Goal: Task Accomplishment & Management: Use online tool/utility

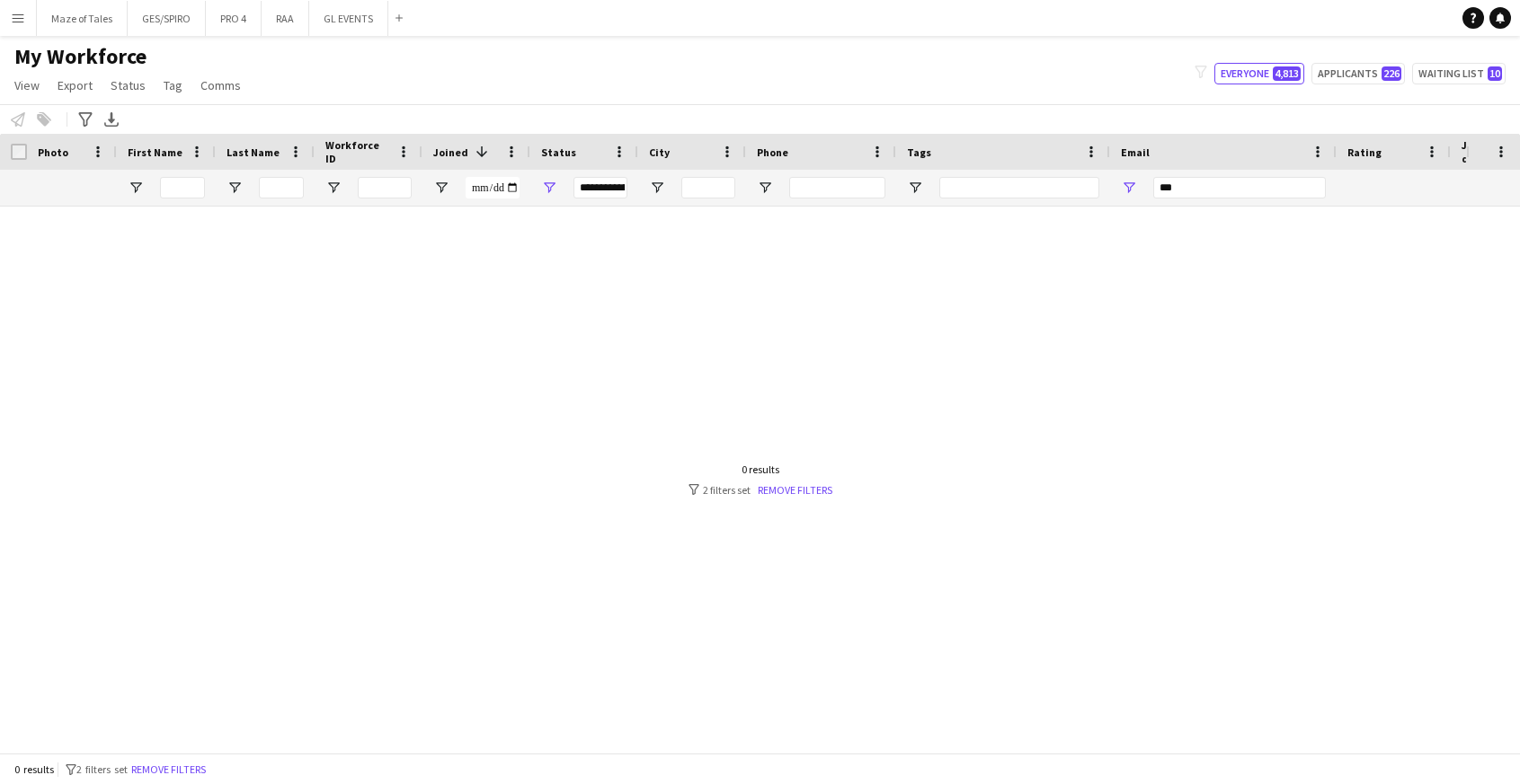
click at [189, 764] on button "Remove filters" at bounding box center [168, 769] width 82 height 19
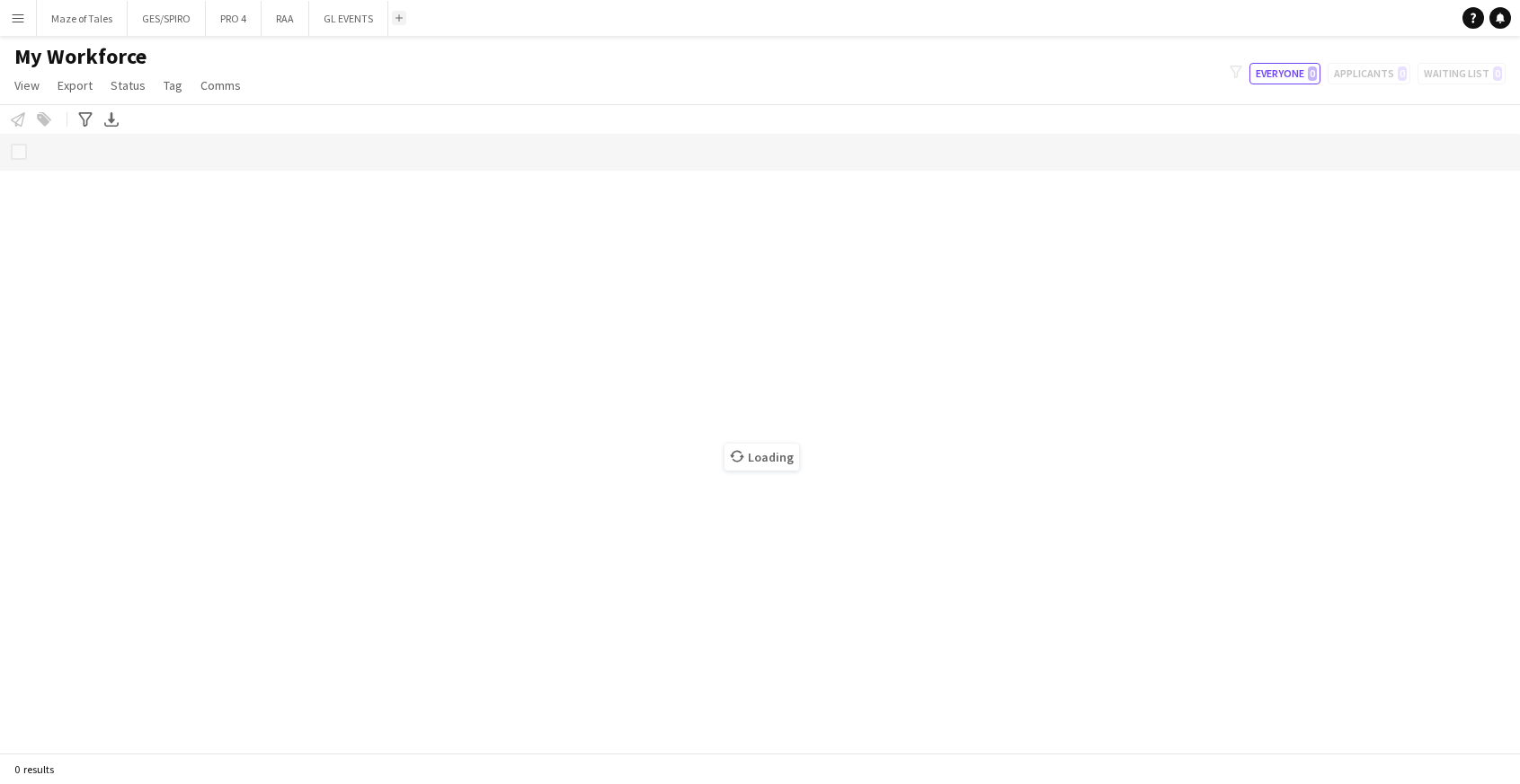
click at [405, 21] on button "Add" at bounding box center [400, 18] width 15 height 15
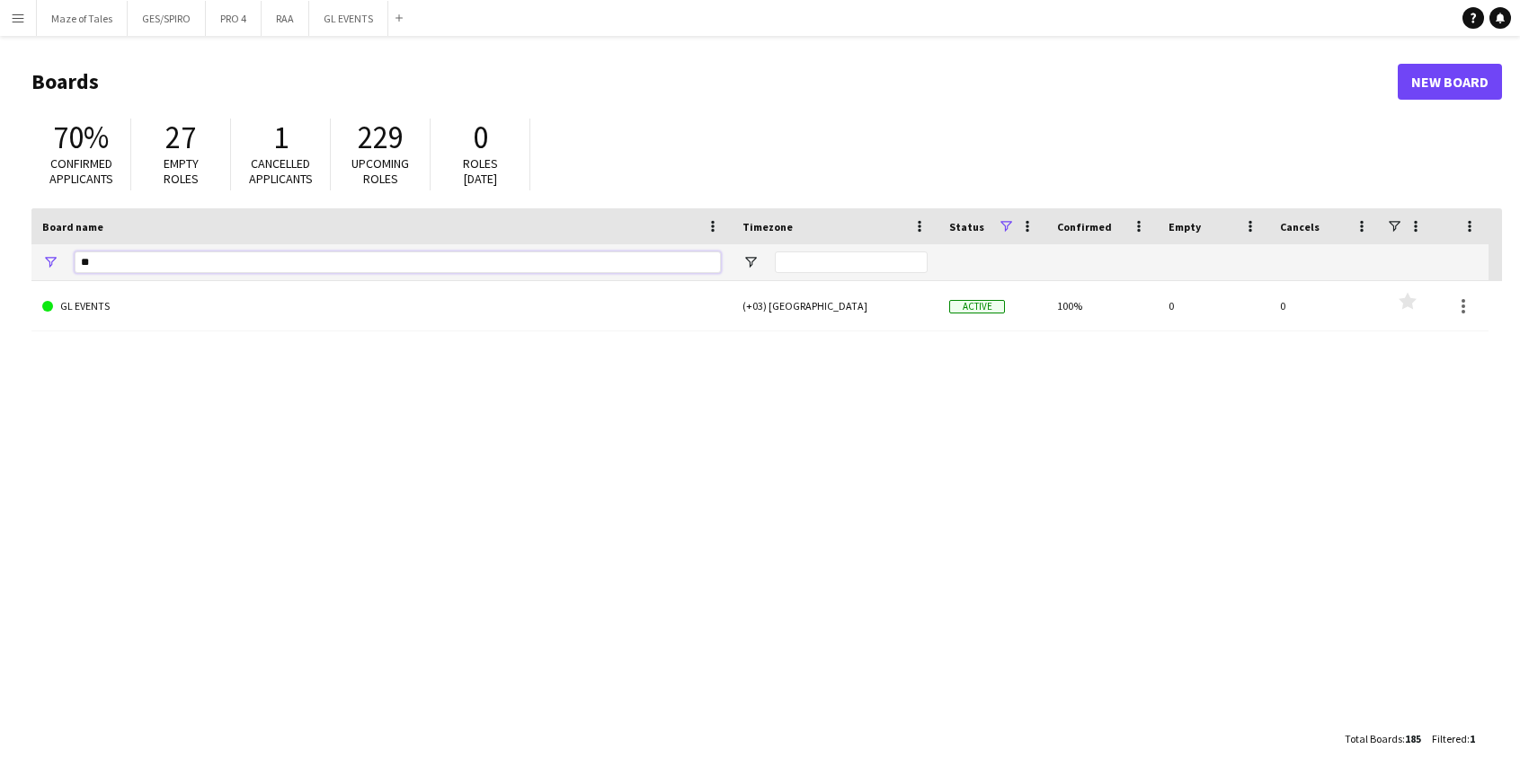
drag, startPoint x: 195, startPoint y: 272, endPoint x: -10, endPoint y: 261, distance: 205.3
click at [0, 261] on html "Menu Boards Boards Boards All jobs Status Workforce Workforce My Workforce Recr…" at bounding box center [760, 392] width 1520 height 784
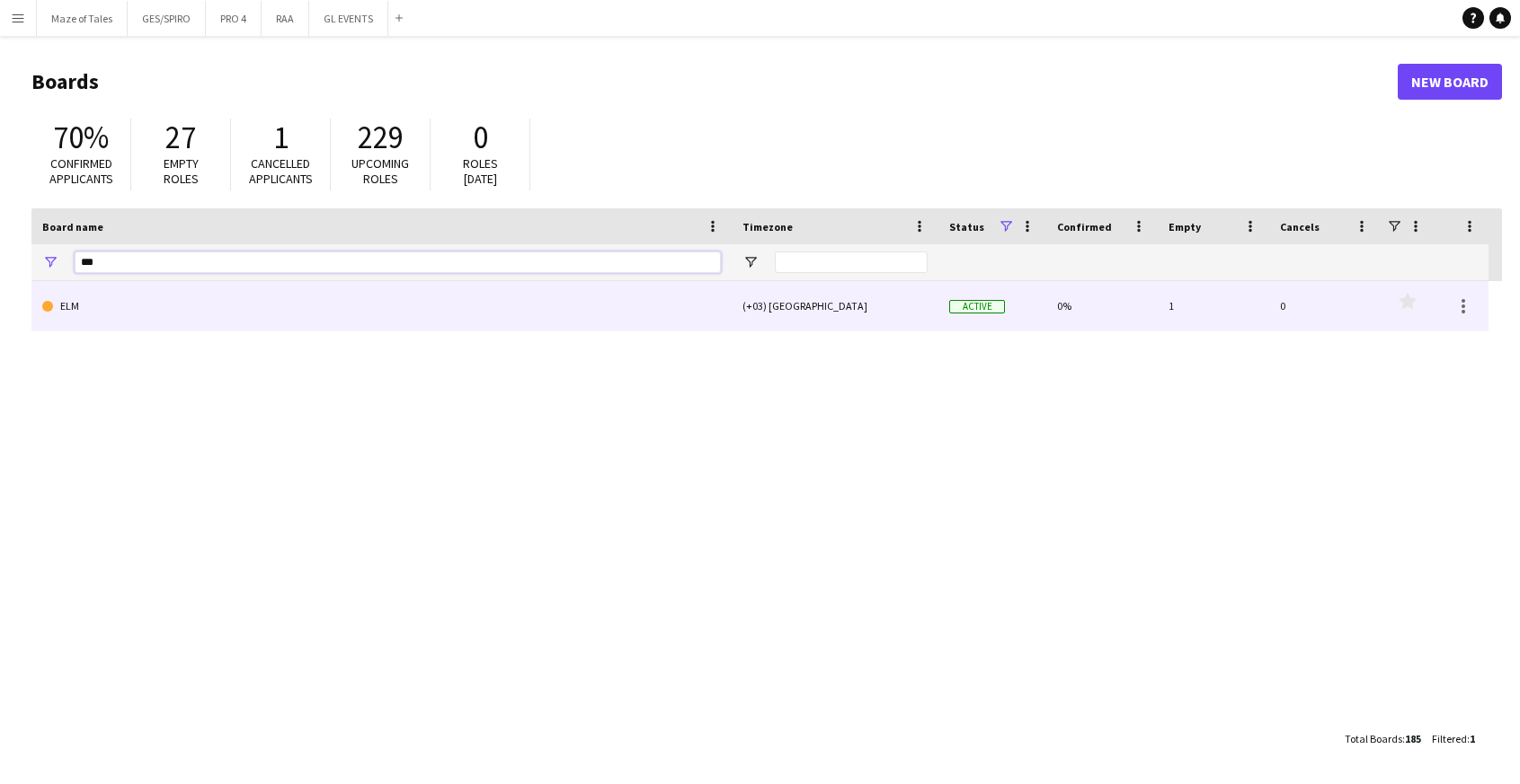
type input "***"
click at [169, 314] on link "ELM" at bounding box center [381, 306] width 678 height 51
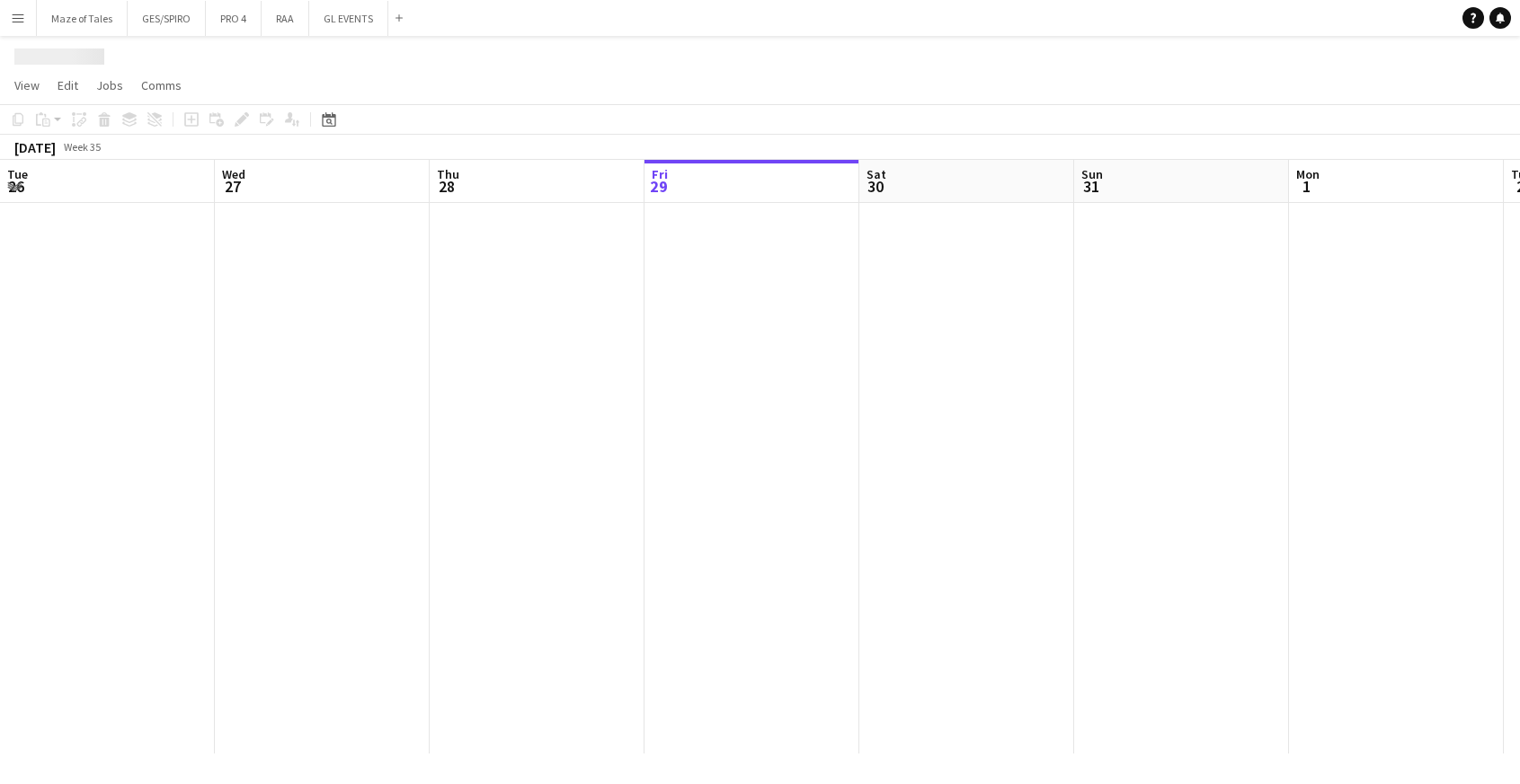
scroll to position [0, 430]
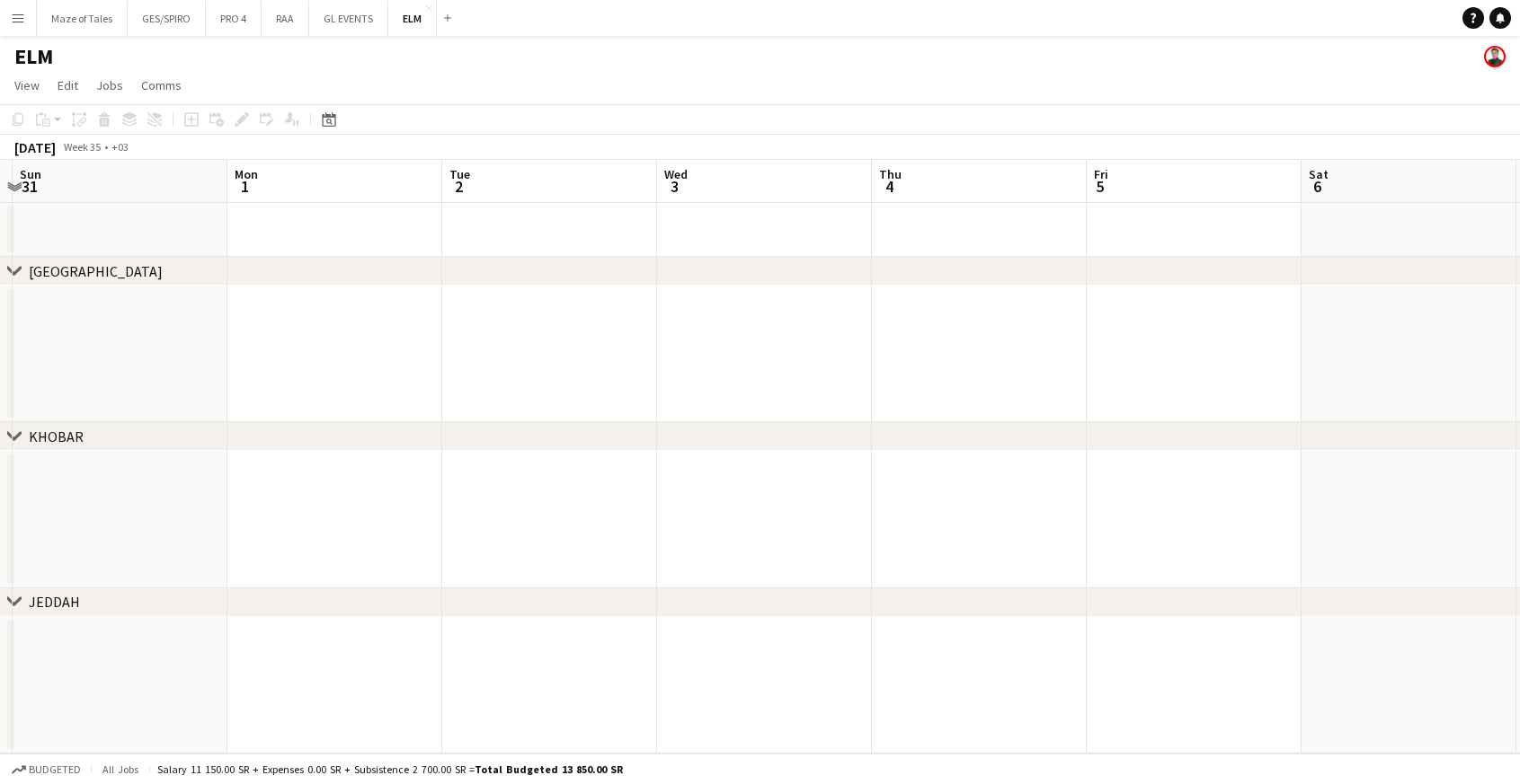
drag, startPoint x: 1055, startPoint y: 374, endPoint x: 473, endPoint y: 349, distance: 582.5
click at [473, 349] on app-calendar-viewport "Thu 28 Fri 29 Sat 30 Sun 31 Mon 1 Tue 2 Wed 3 Thu 4 Fri 5 Sat 6 Sun 7 Mon 8 Tue…" at bounding box center [760, 457] width 1520 height 594
drag, startPoint x: 588, startPoint y: 326, endPoint x: 507, endPoint y: 318, distance: 81.4
click at [506, 318] on app-calendar-viewport "Sat 30 Sun 31 Mon 1 Tue 2 Wed 3 Thu 4 Fri 5 Sat 6 Sun 7 Mon 8 Tue 9 Wed 10 Thu …" at bounding box center [760, 457] width 1520 height 594
drag, startPoint x: 1248, startPoint y: 369, endPoint x: 674, endPoint y: 329, distance: 575.4
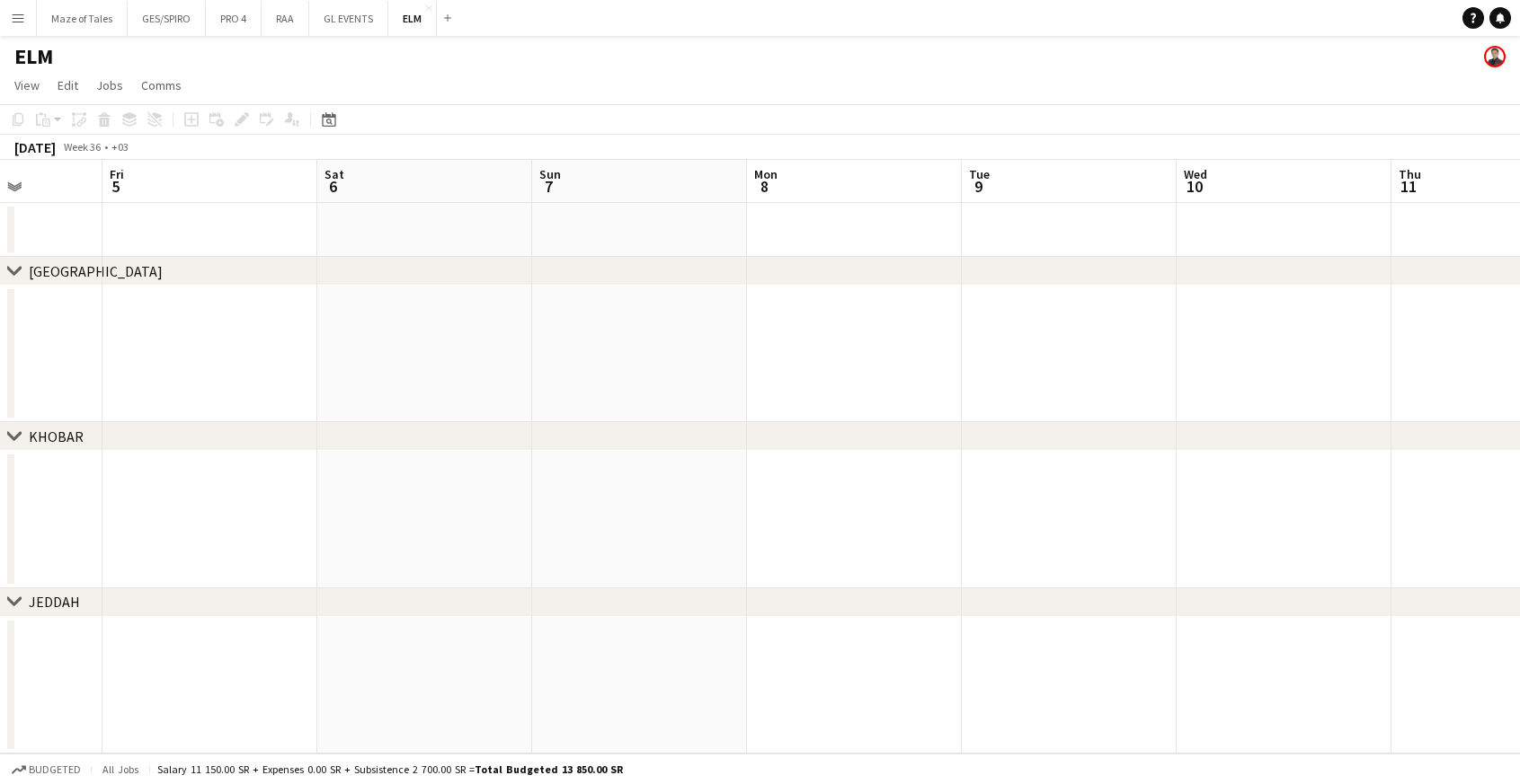
click at [573, 327] on app-calendar-viewport "Mon 1 Tue 2 Wed 3 Thu 4 Fri 5 Sat 6 Sun 7 Mon 8 Tue 9 Wed 10 Thu 11 Fri 12 Sat …" at bounding box center [760, 457] width 1520 height 594
drag, startPoint x: 1444, startPoint y: 358, endPoint x: 926, endPoint y: 336, distance: 518.5
click at [916, 336] on app-calendar-viewport "Fri 5 Sat 6 Sun 7 Mon 8 Tue 9 Wed 10 Thu 11 Fri 12 Sat 13 Sun 14 Mon 15 Tue 16 …" at bounding box center [760, 457] width 1520 height 594
drag, startPoint x: 1211, startPoint y: 338, endPoint x: 594, endPoint y: 308, distance: 617.7
click at [594, 308] on app-calendar-viewport "Tue 9 Wed 10 Thu 11 Fri 12 Sat 13 Sun 14 Mon 15 Tue 16 Wed 17 Thu 18 Fri 19 Sat…" at bounding box center [760, 457] width 1520 height 594
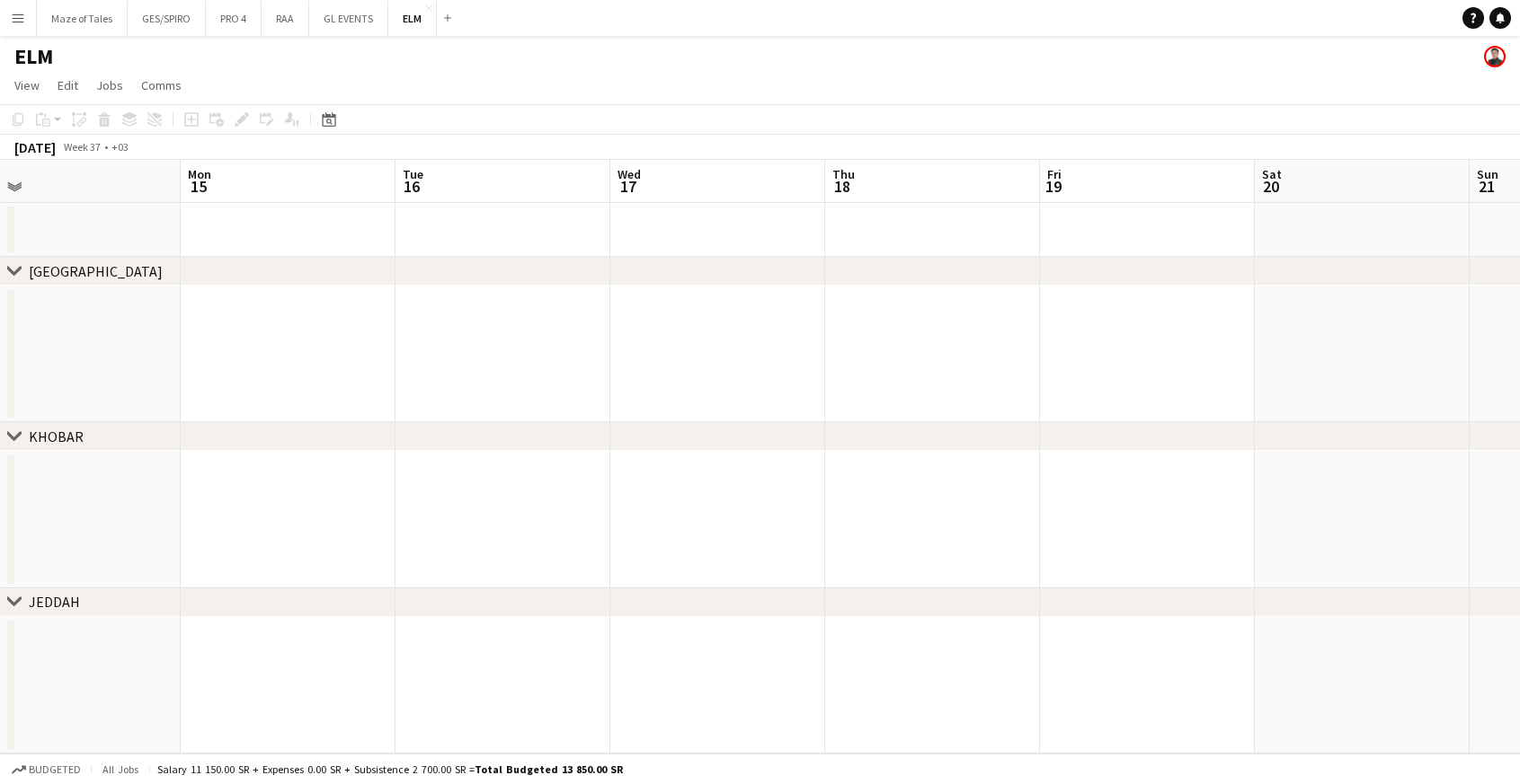
drag, startPoint x: 856, startPoint y: 313, endPoint x: 801, endPoint y: 308, distance: 55.2
click at [716, 309] on app-calendar-viewport "Thu 11 Fri 12 Sat 13 Sun 14 Mon 15 Tue 16 Wed 17 Thu 18 Fri 19 Sat 20 Sun 21 Mo…" at bounding box center [760, 457] width 1520 height 594
drag, startPoint x: 1136, startPoint y: 326, endPoint x: 1077, endPoint y: 330, distance: 59.1
click at [569, 308] on app-calendar-viewport "Sat 13 Sun 14 Mon 15 Tue 16 Wed 17 Thu 18 Fri 19 Sat 20 Sun 21 Mon 22 Tue 23 We…" at bounding box center [760, 457] width 1520 height 594
drag, startPoint x: 1228, startPoint y: 344, endPoint x: 644, endPoint y: 310, distance: 585.0
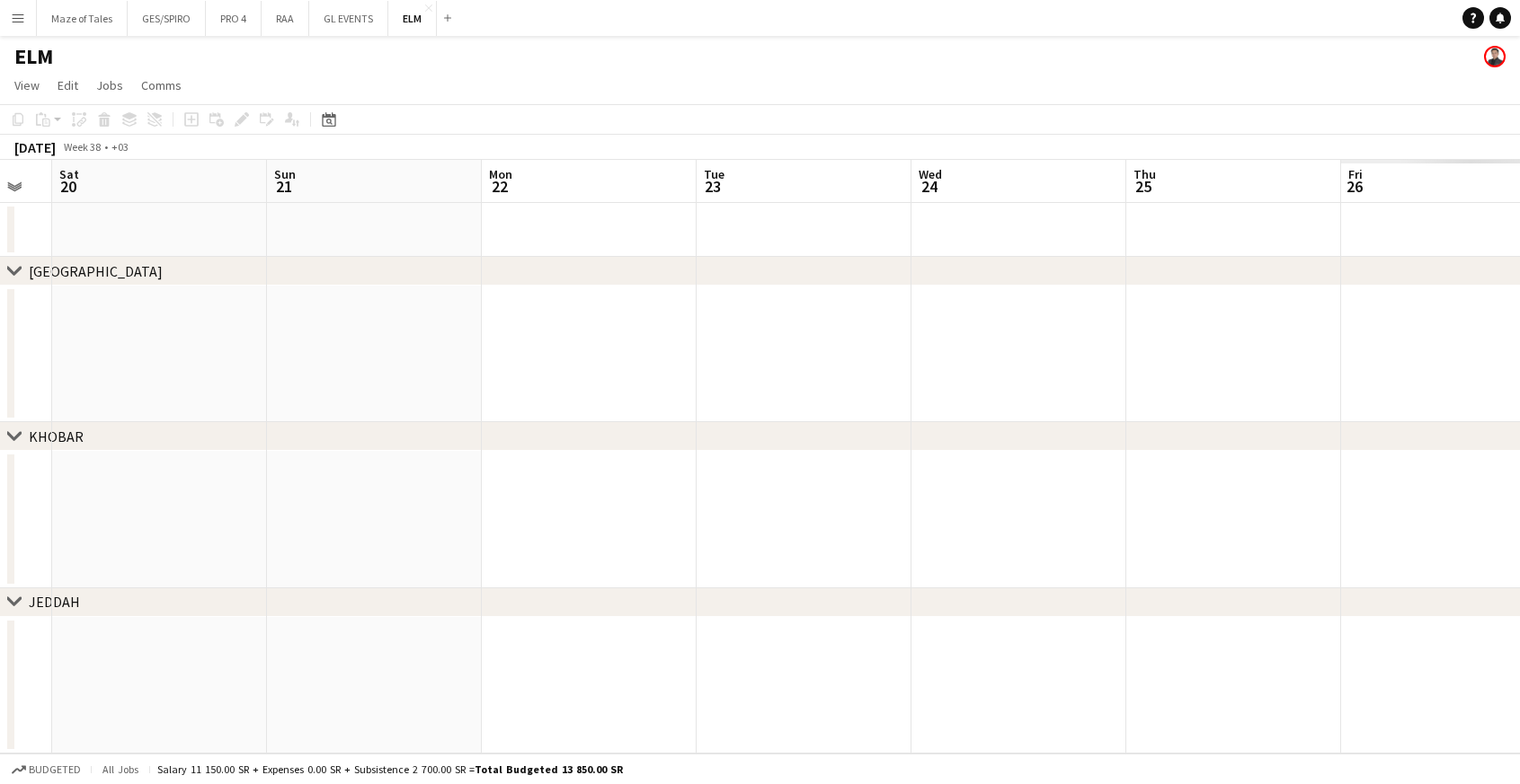
click at [644, 310] on app-calendar-viewport "Wed 17 Thu 18 Fri 19 Sat 20 Sun 21 Mon 22 Tue 23 Wed 24 Thu 25 Fri 26 Sat 27 Su…" at bounding box center [760, 457] width 1520 height 594
drag, startPoint x: 1260, startPoint y: 336, endPoint x: 722, endPoint y: 317, distance: 538.3
click at [694, 315] on app-calendar-viewport "Fri 19 Sat 20 Sun 21 Mon 22 Tue 23 Wed 24 Thu 25 Fri 26 Sat 27 Sun 28 Mon 29 Tu…" at bounding box center [760, 457] width 1520 height 594
drag, startPoint x: 1104, startPoint y: 352, endPoint x: 722, endPoint y: 339, distance: 382.2
click at [722, 340] on app-calendar-viewport "Fri 19 Sat 20 Sun 21 Mon 22 Tue 23 Wed 24 Thu 25 Fri 26 Sat 27 Sun 28 Mon 29 Tu…" at bounding box center [760, 457] width 1520 height 594
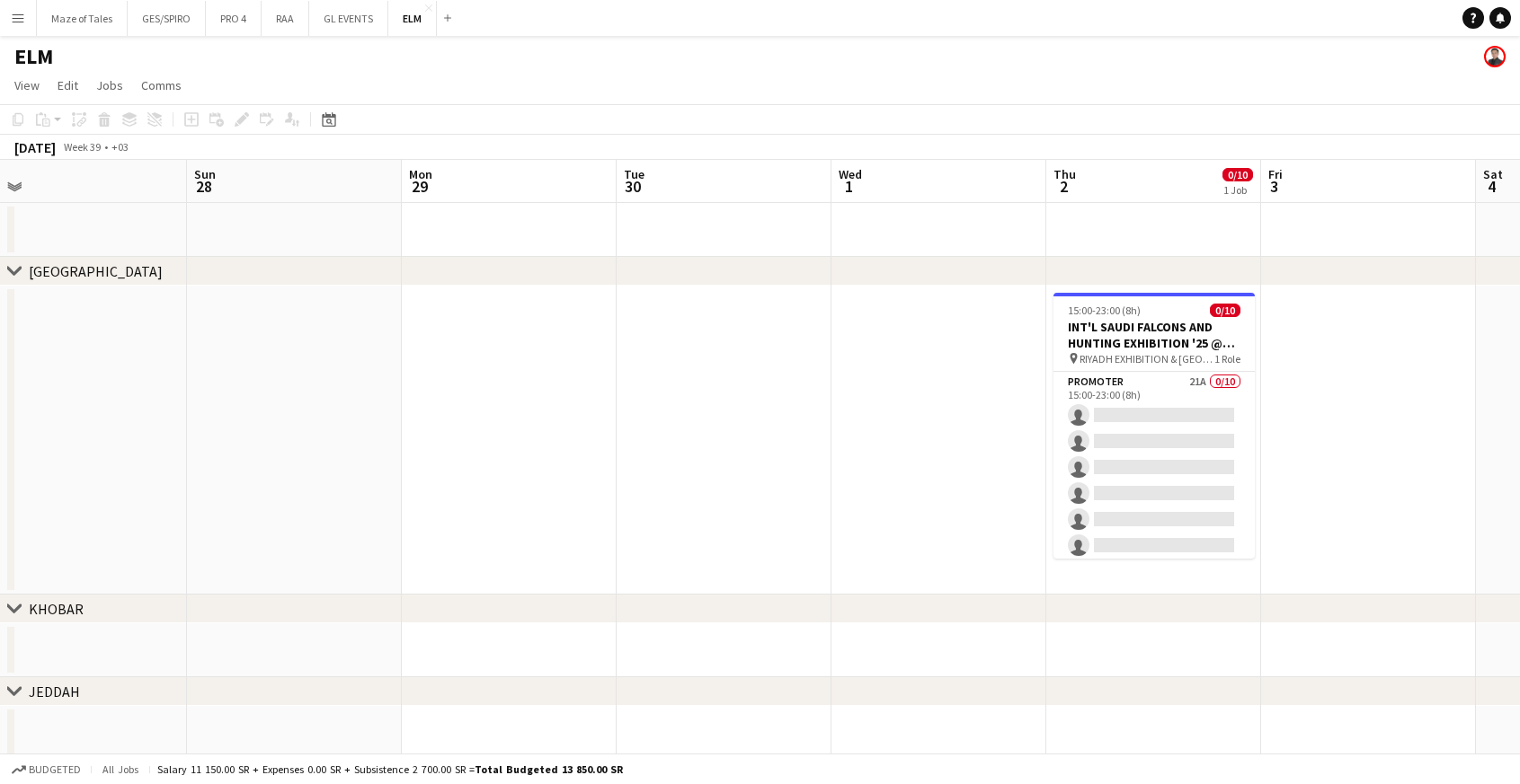
drag, startPoint x: 816, startPoint y: 336, endPoint x: 718, endPoint y: 333, distance: 98.0
click at [717, 333] on app-calendar-viewport "Tue 23 Wed 24 Thu 25 Fri 26 Sat 27 Sun 28 Mon 29 Tue 30 Wed 1 Thu 2 0/10 1 Job …" at bounding box center [760, 459] width 1520 height 600
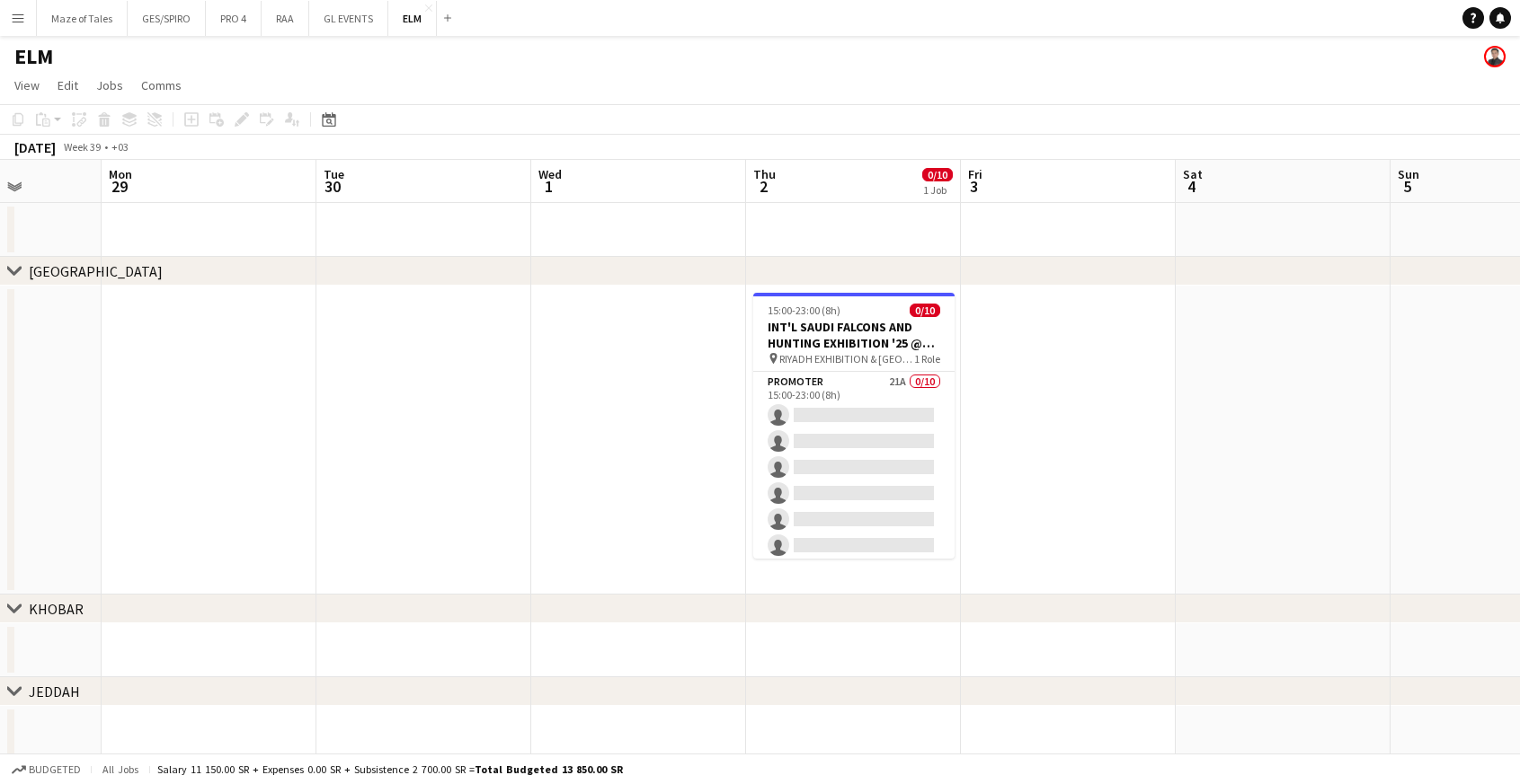
drag, startPoint x: 1194, startPoint y: 350, endPoint x: 1038, endPoint y: 348, distance: 156.0
click at [1041, 346] on app-calendar-viewport "Thu 25 Fri 26 Sat 27 Sun 28 Mon 29 Tue 30 Wed 1 Thu 2 0/10 1 Job Fri 3 Sat 4 Su…" at bounding box center [760, 459] width 1520 height 600
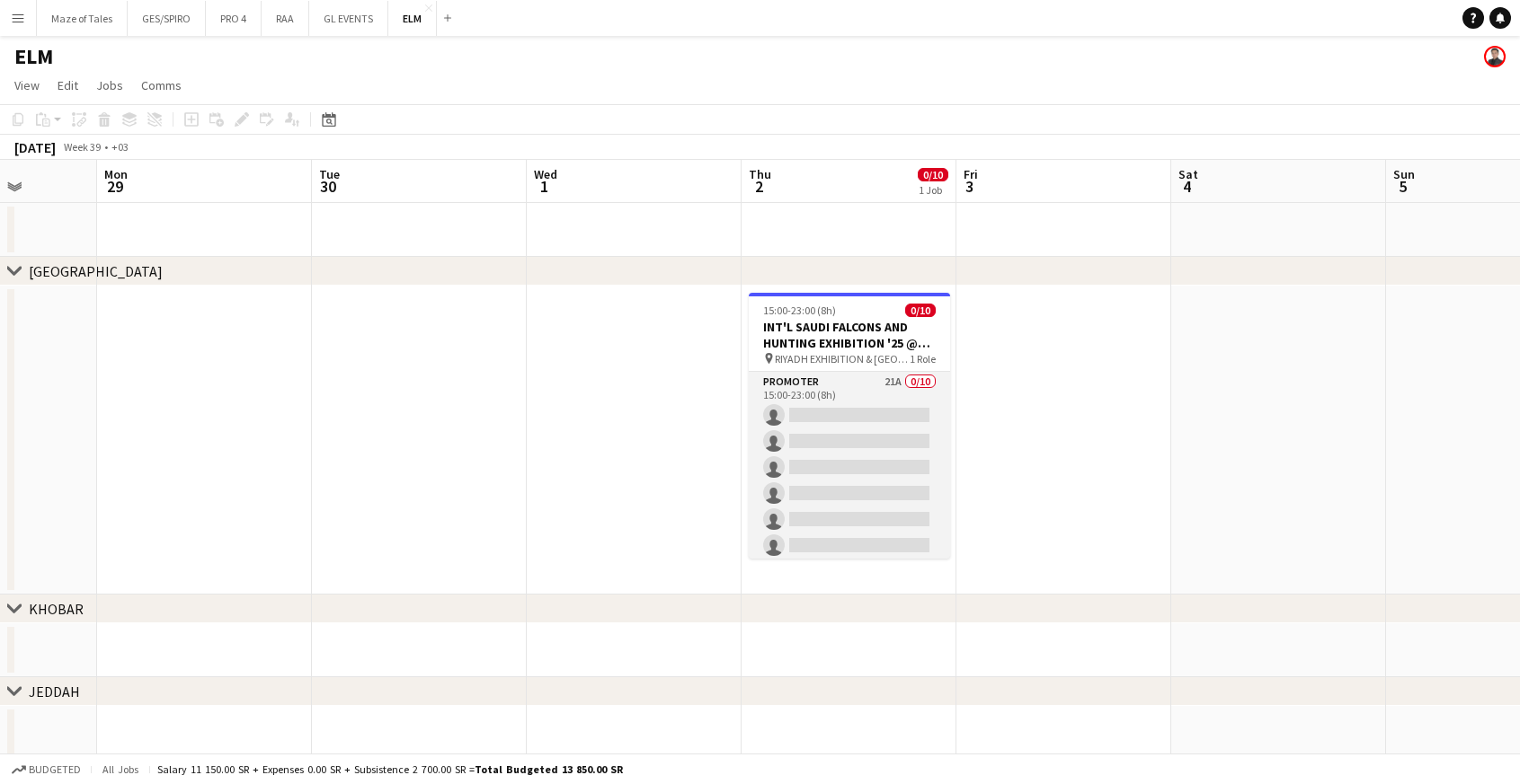
click at [896, 414] on app-card-role "Promoter 21A 0/10 15:00-23:00 (8h) single-neutral-actions single-neutral-action…" at bounding box center [849, 519] width 201 height 295
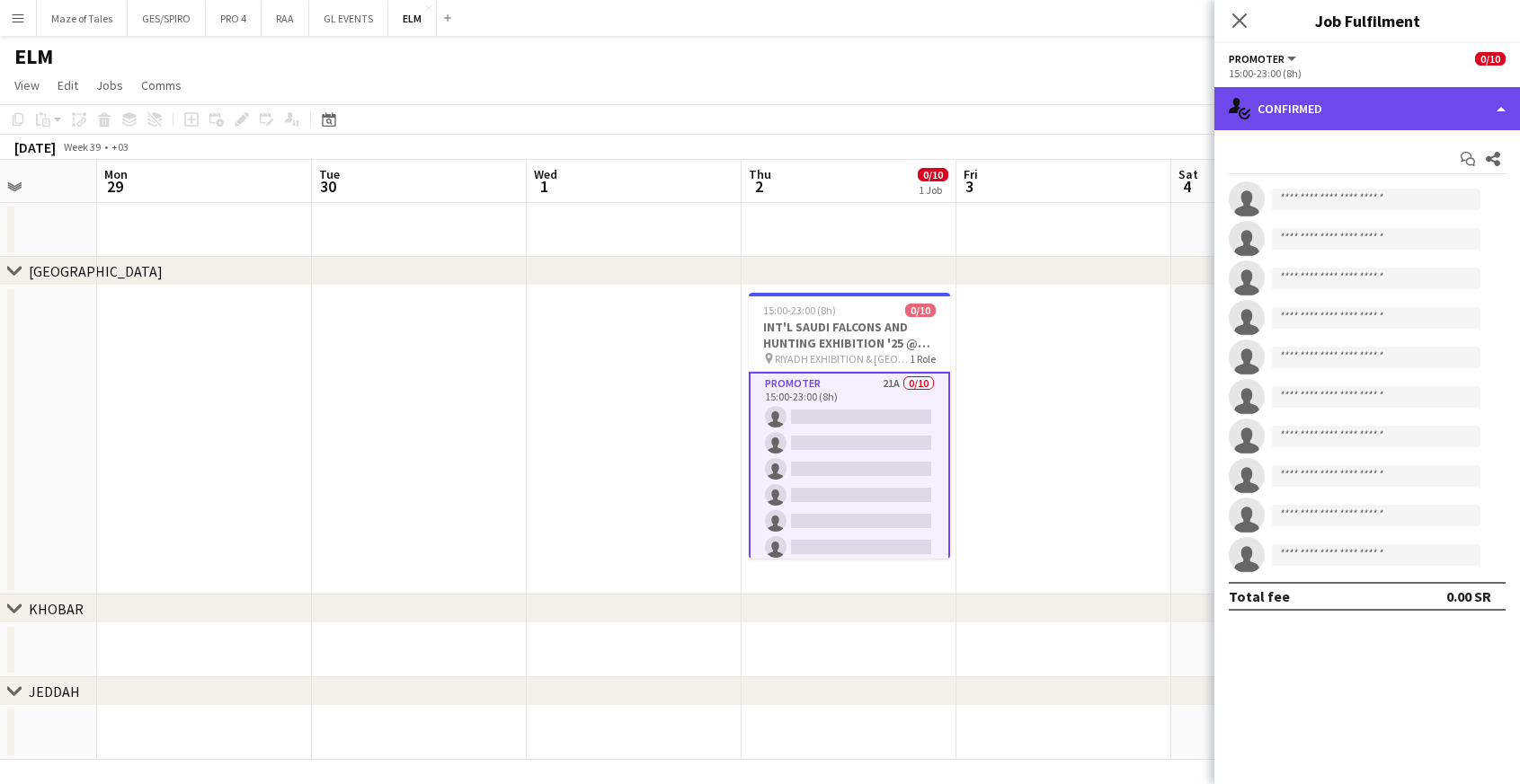
click at [1368, 112] on div "single-neutral-actions-check-2 Confirmed" at bounding box center [1367, 108] width 305 height 43
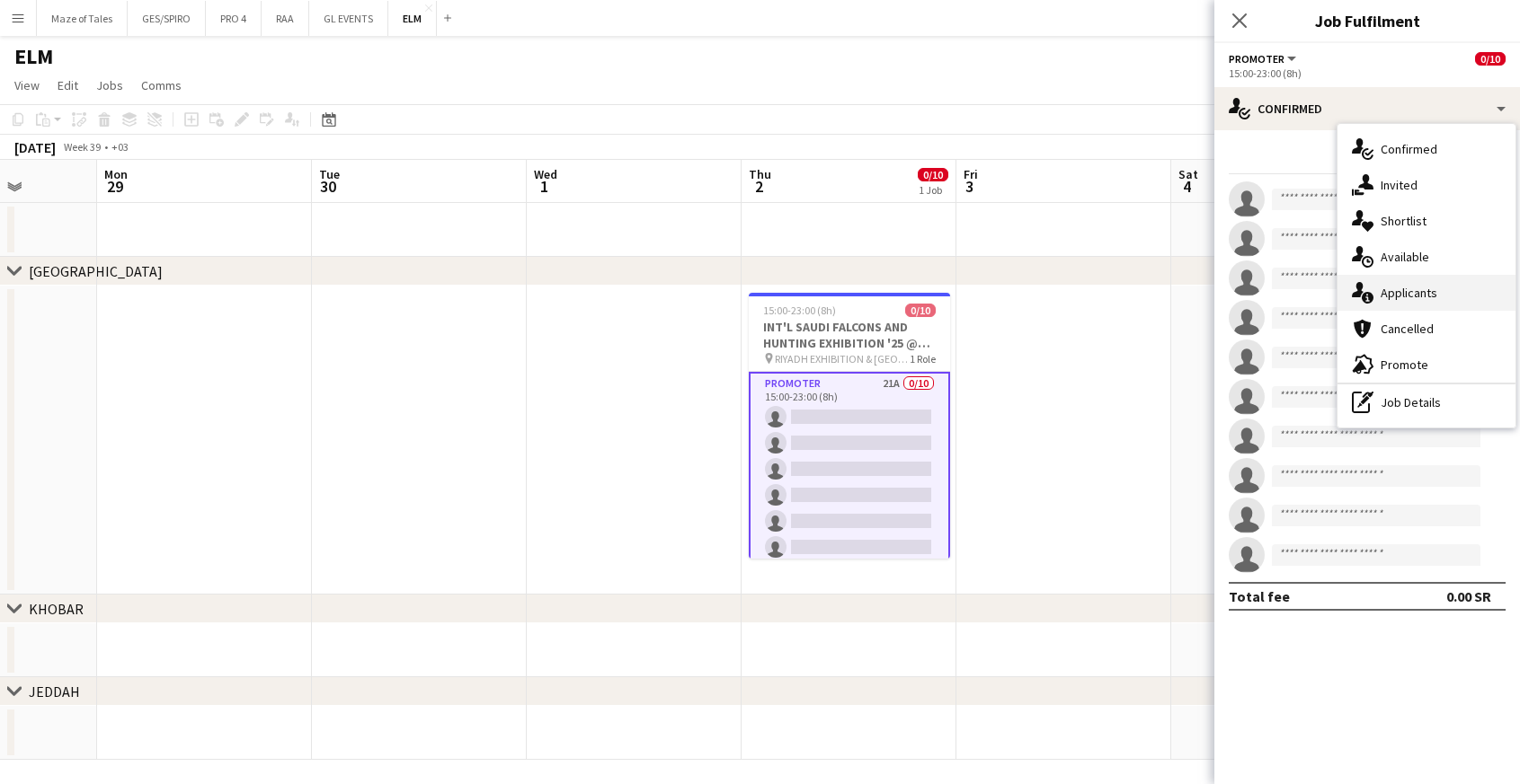
click at [1438, 293] on div "single-neutral-actions-information Applicants" at bounding box center [1426, 292] width 178 height 36
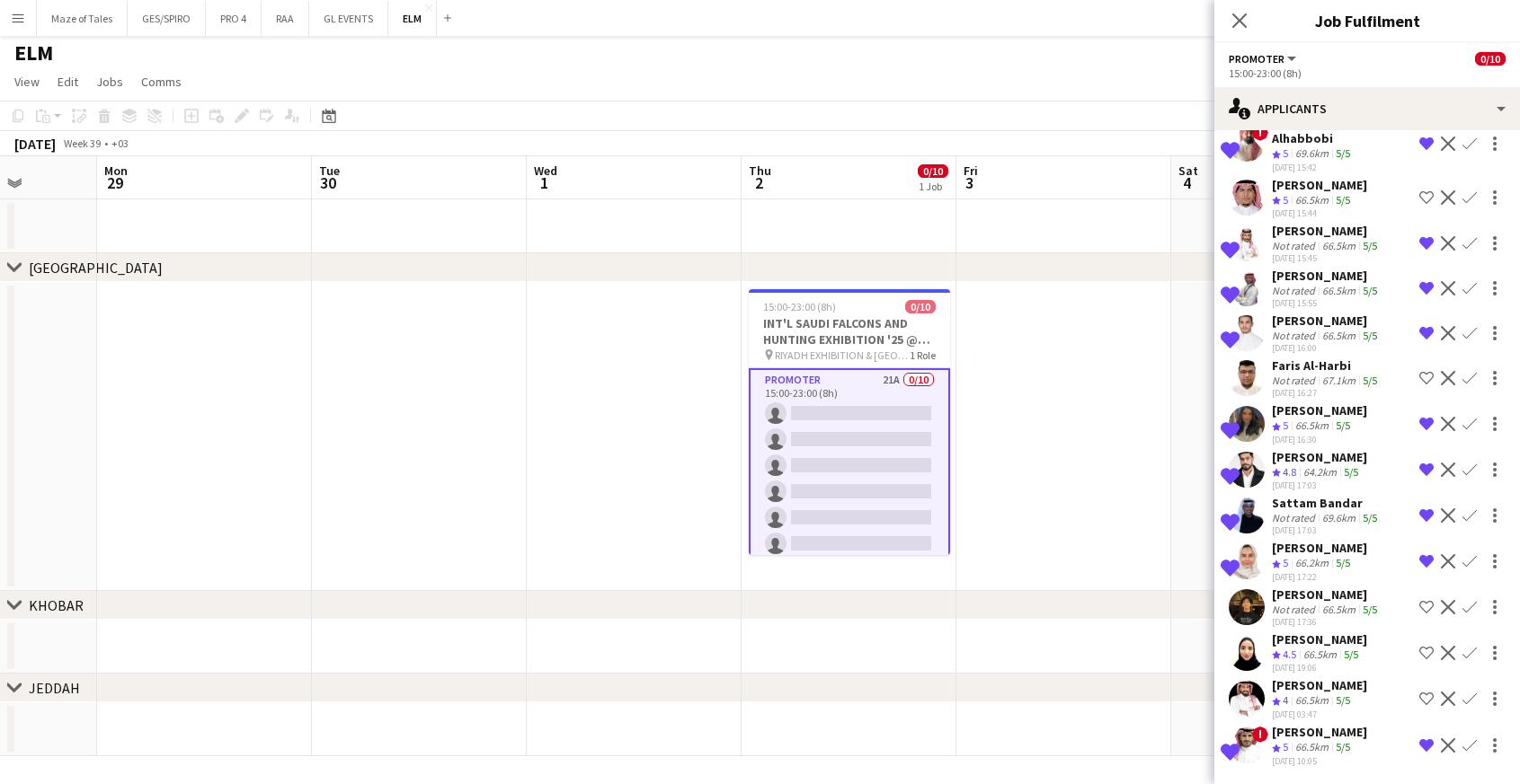
scroll to position [411, 0]
